Goal: Information Seeking & Learning: Learn about a topic

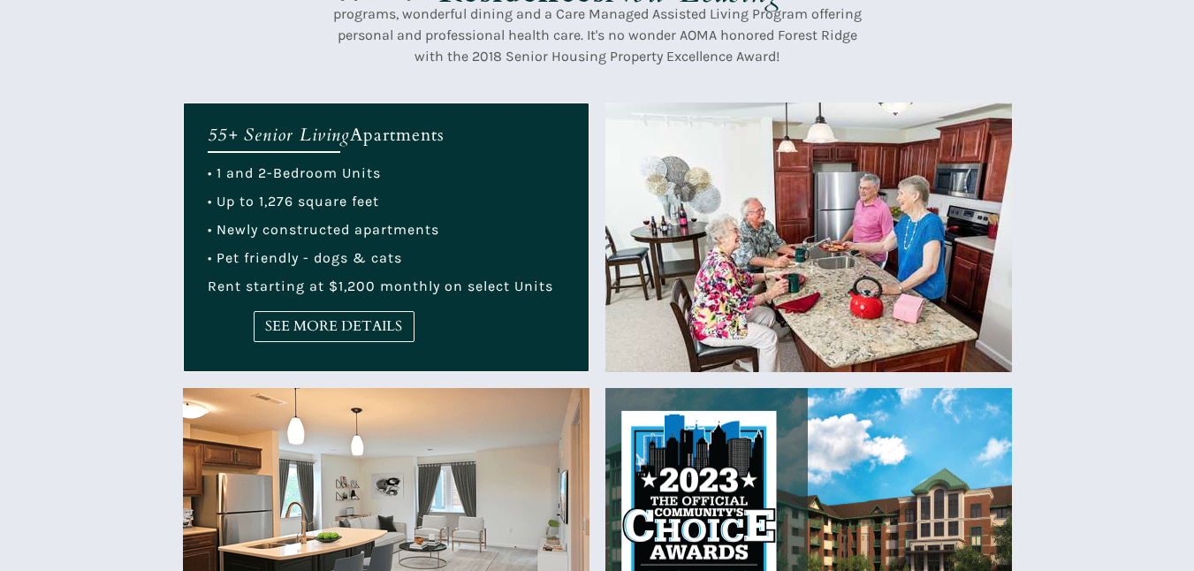
scroll to position [707, 0]
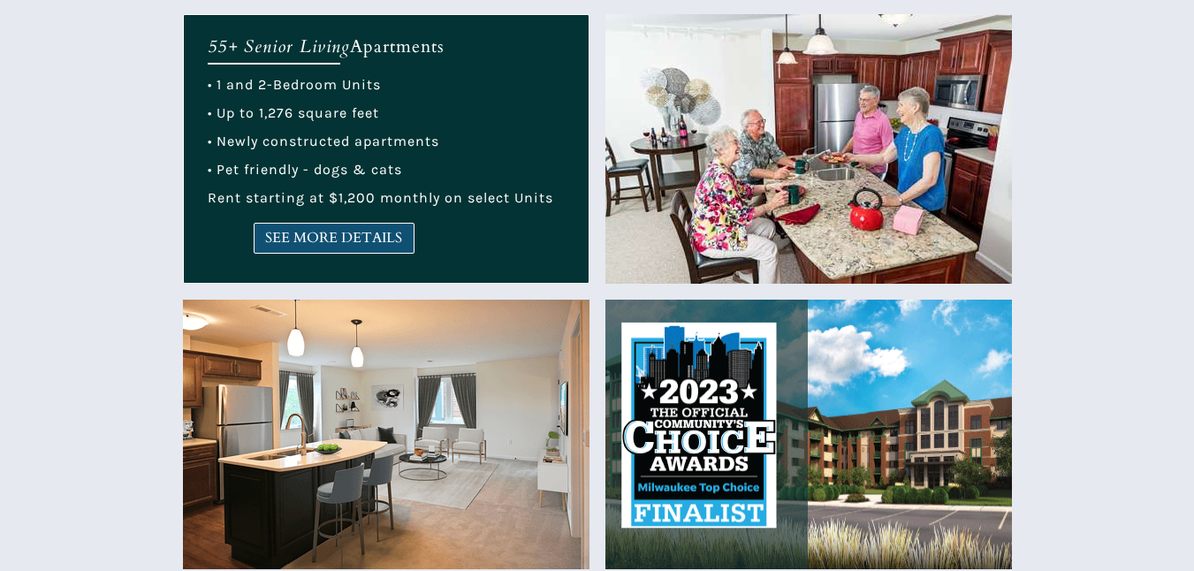
click at [370, 227] on link "SEE MORE DETAILS" at bounding box center [334, 238] width 161 height 31
